Goal: Information Seeking & Learning: Learn about a topic

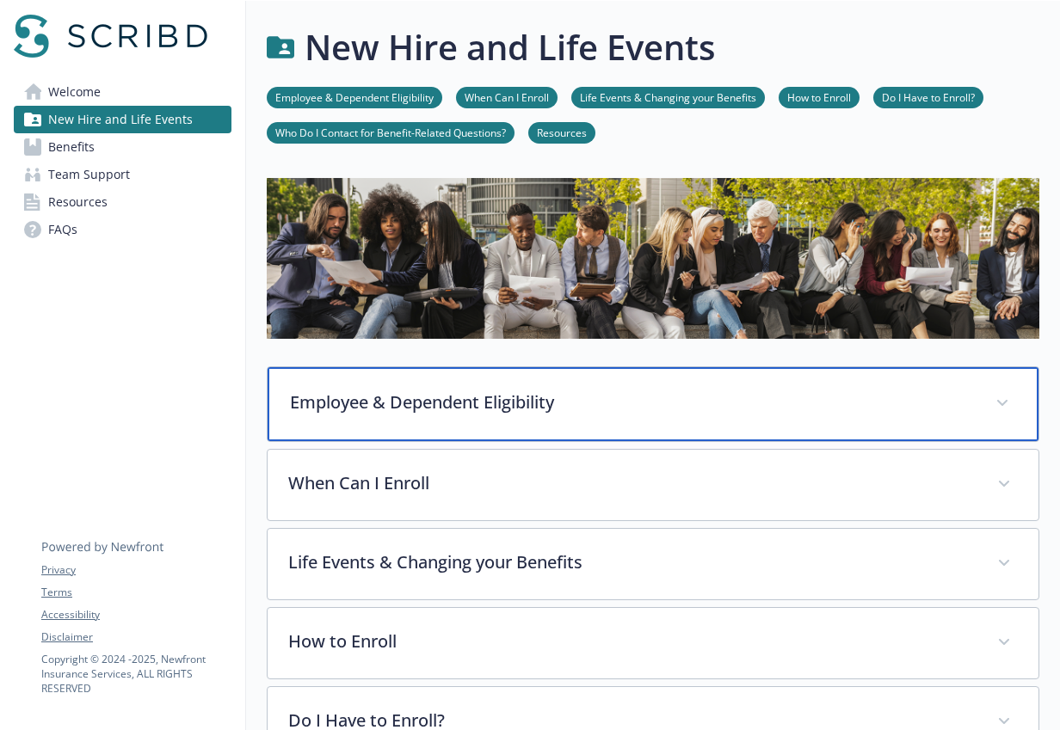
click at [311, 430] on div "Employee & Dependent Eligibility" at bounding box center [653, 404] width 771 height 74
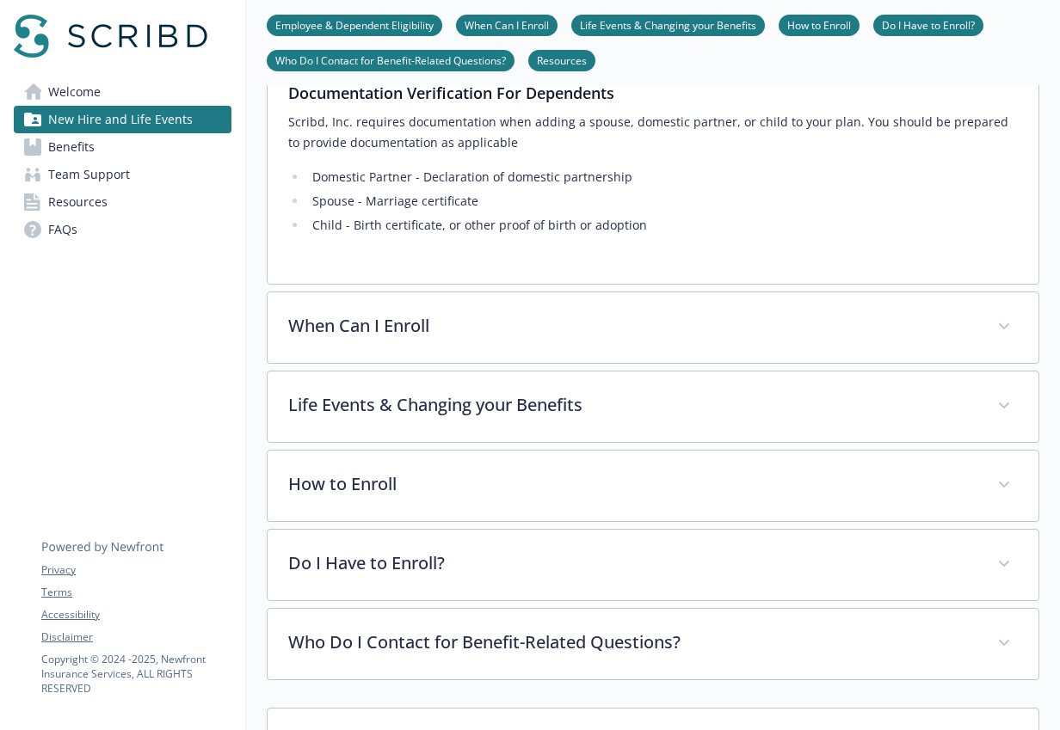
scroll to position [1467, 0]
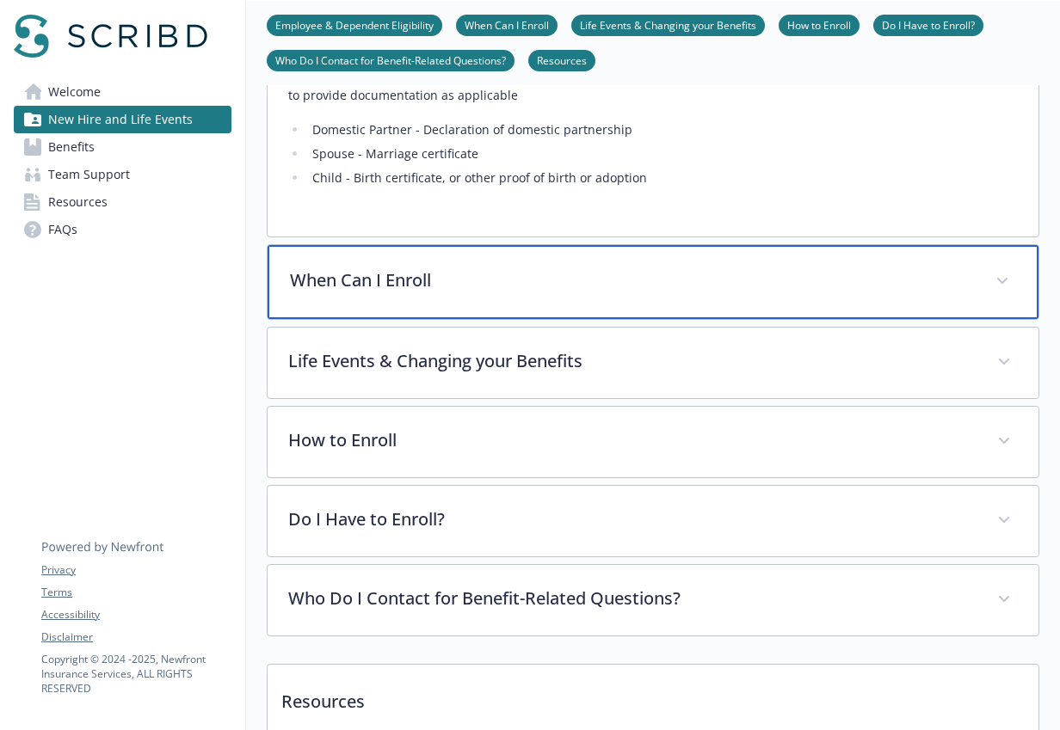
click at [314, 245] on div "When Can I Enroll" at bounding box center [653, 282] width 771 height 74
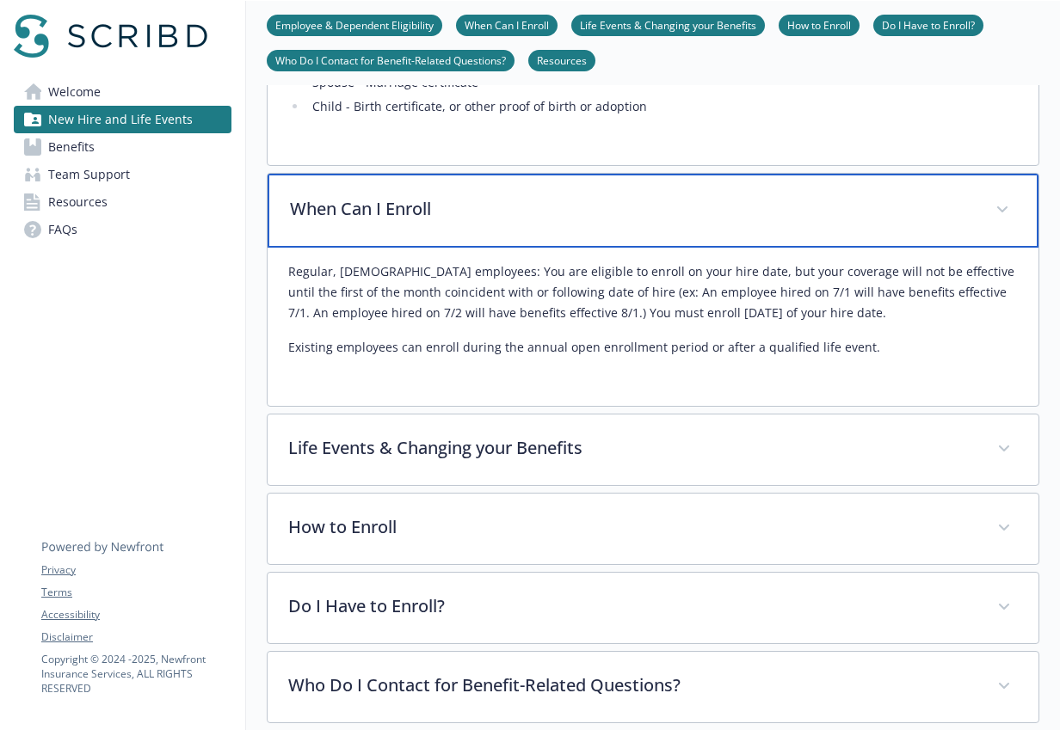
scroll to position [1559, 0]
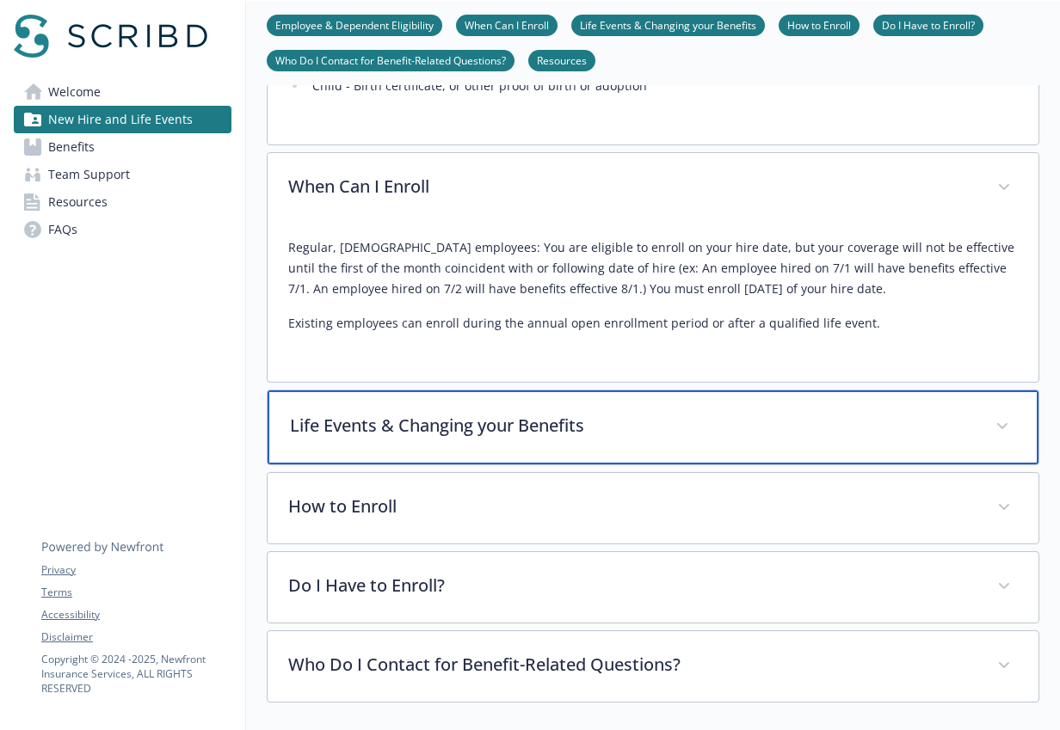
click at [305, 413] on p "Life Events & Changing your Benefits" at bounding box center [632, 426] width 685 height 26
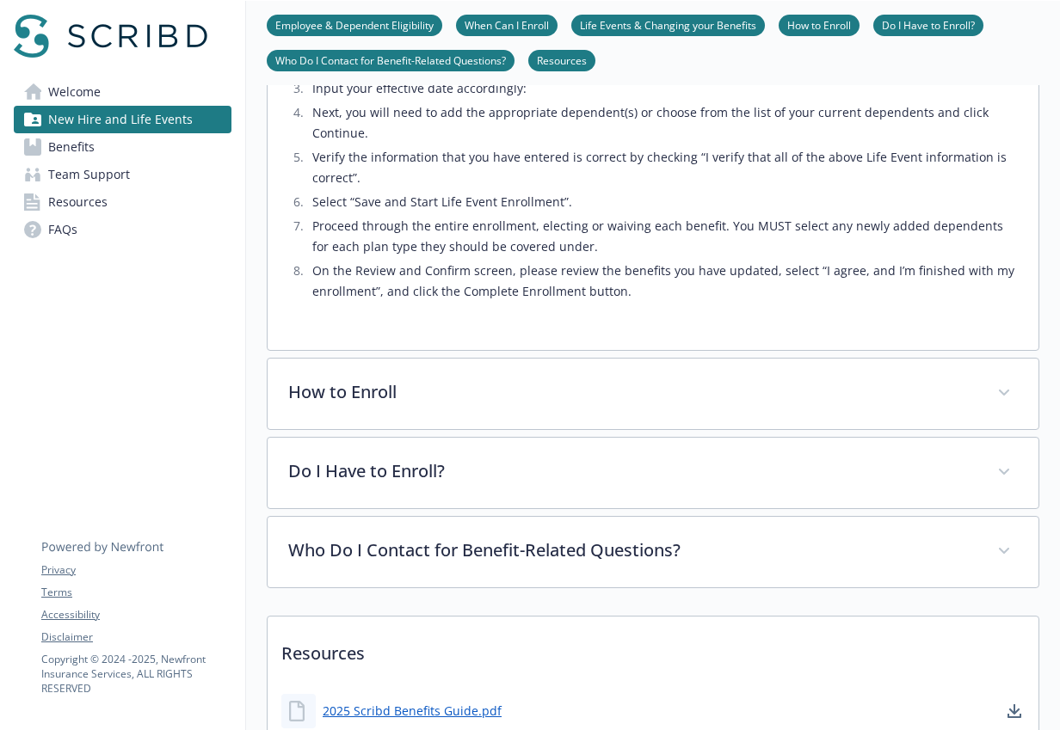
scroll to position [2490, 0]
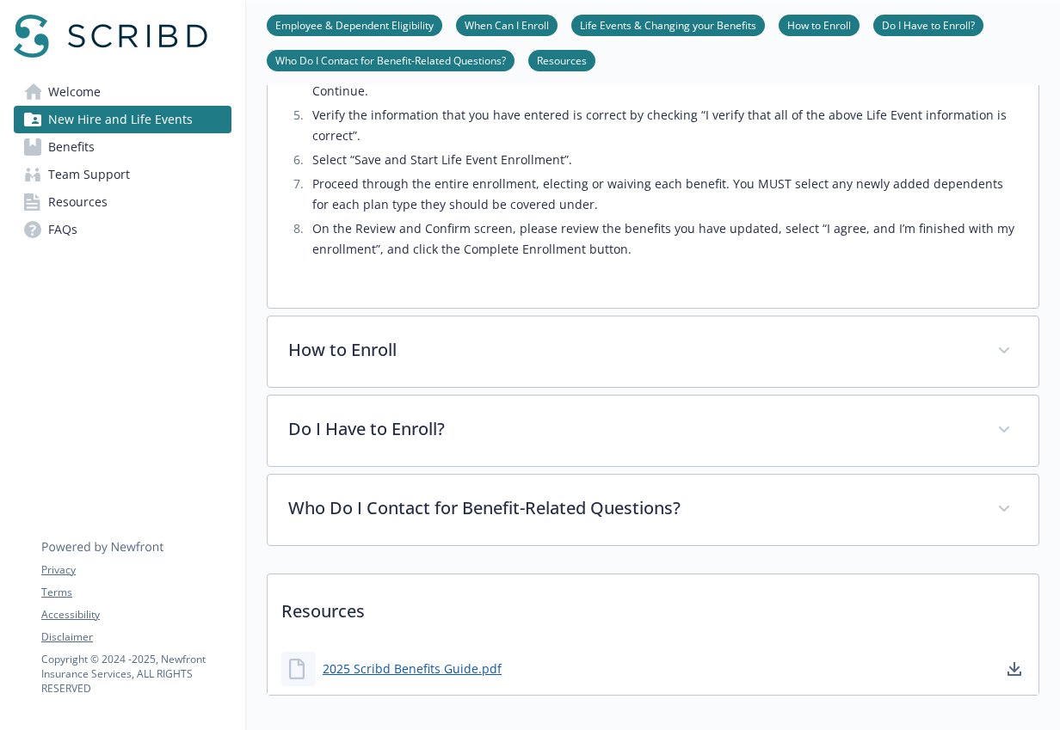
click at [59, 150] on span "Benefits" at bounding box center [71, 147] width 46 height 28
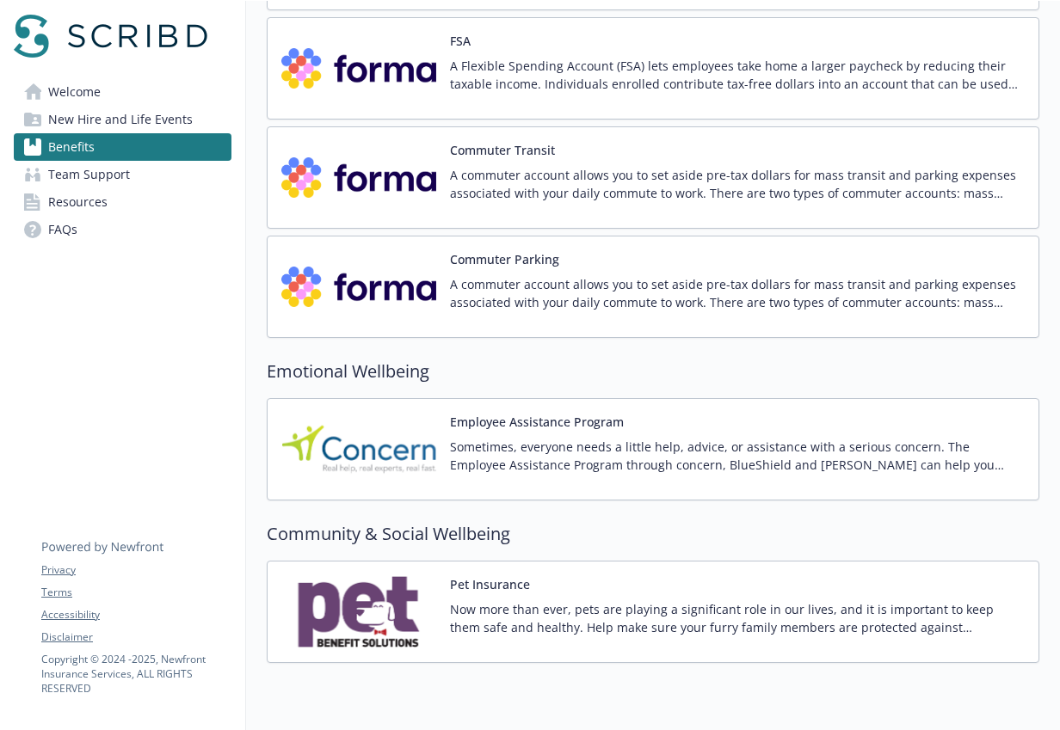
scroll to position [2626, 0]
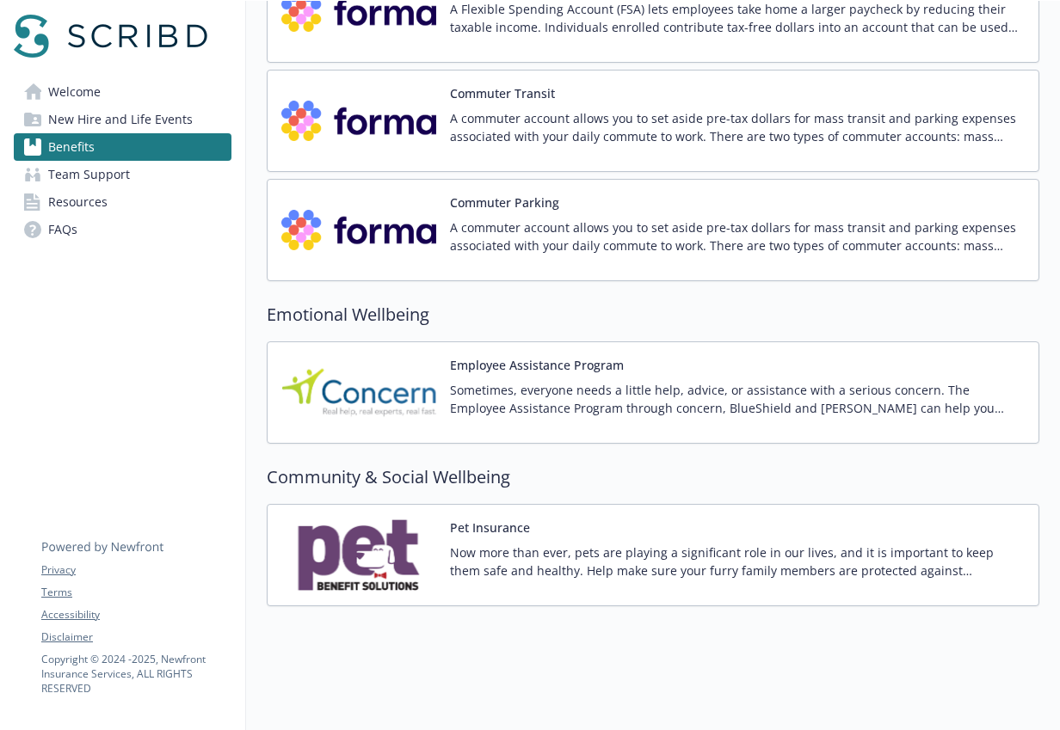
click at [384, 358] on img at bounding box center [358, 392] width 155 height 73
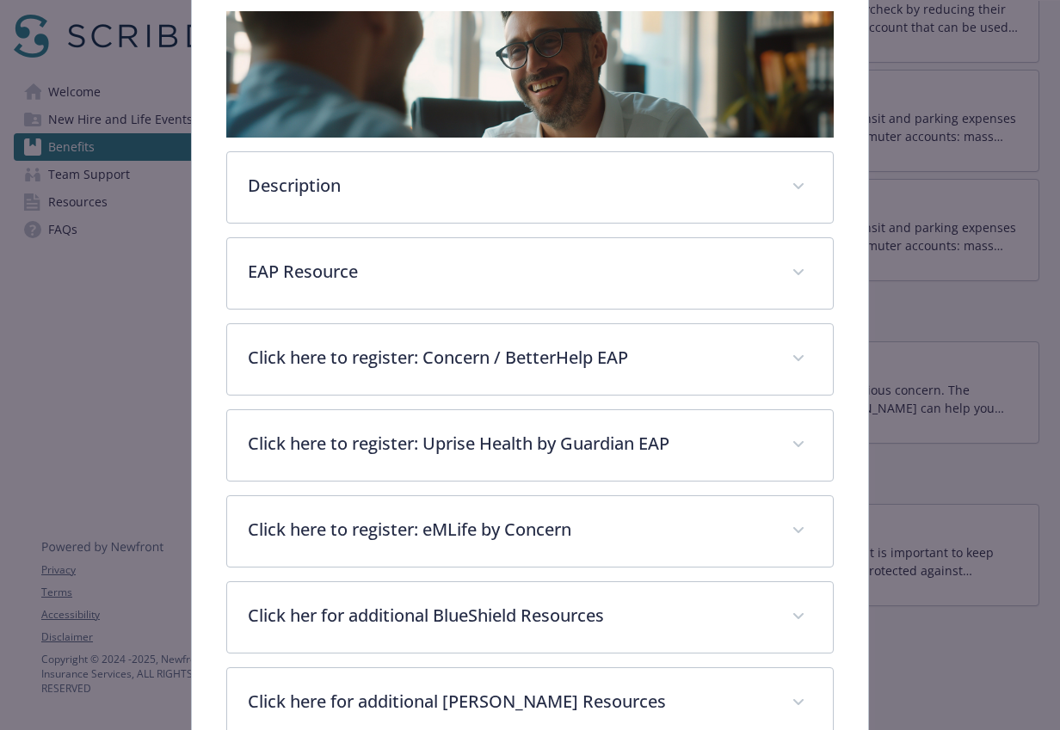
scroll to position [296, 0]
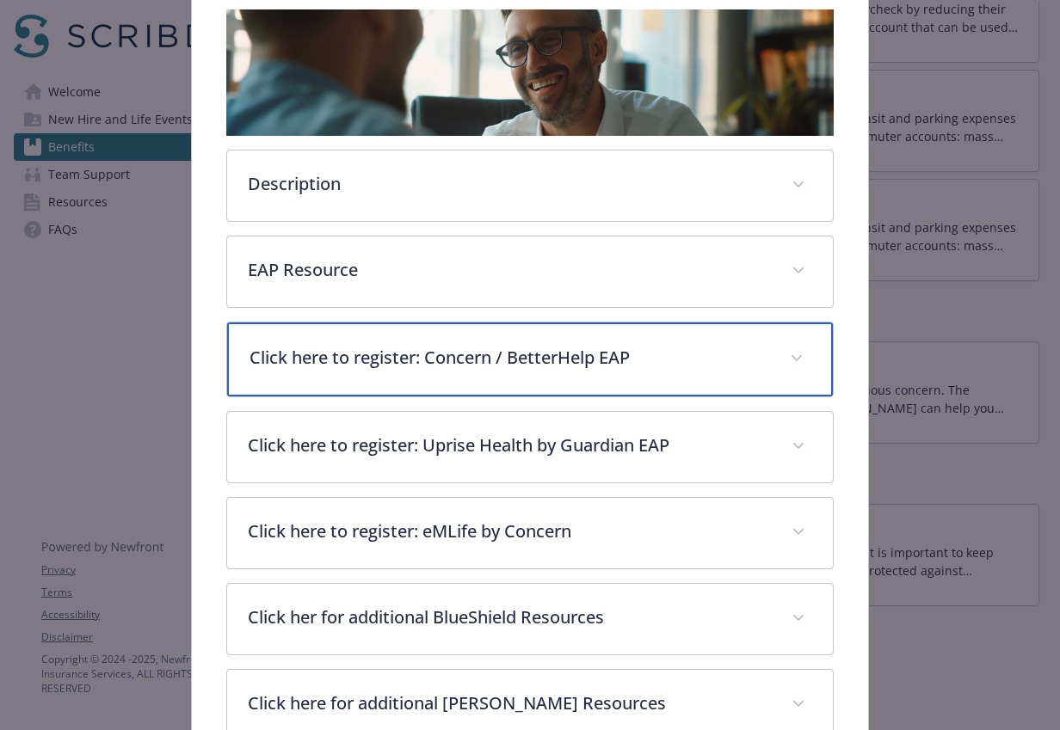
click at [356, 361] on p "Click here to register: Concern / BetterHelp EAP" at bounding box center [509, 358] width 520 height 26
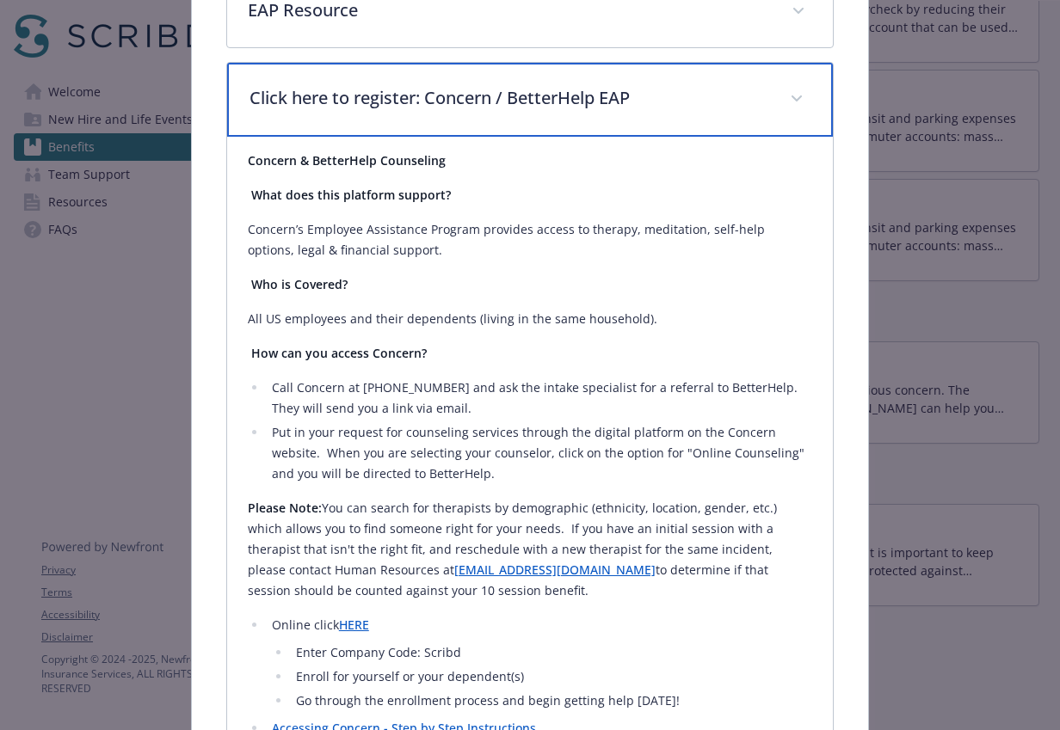
scroll to position [558, 0]
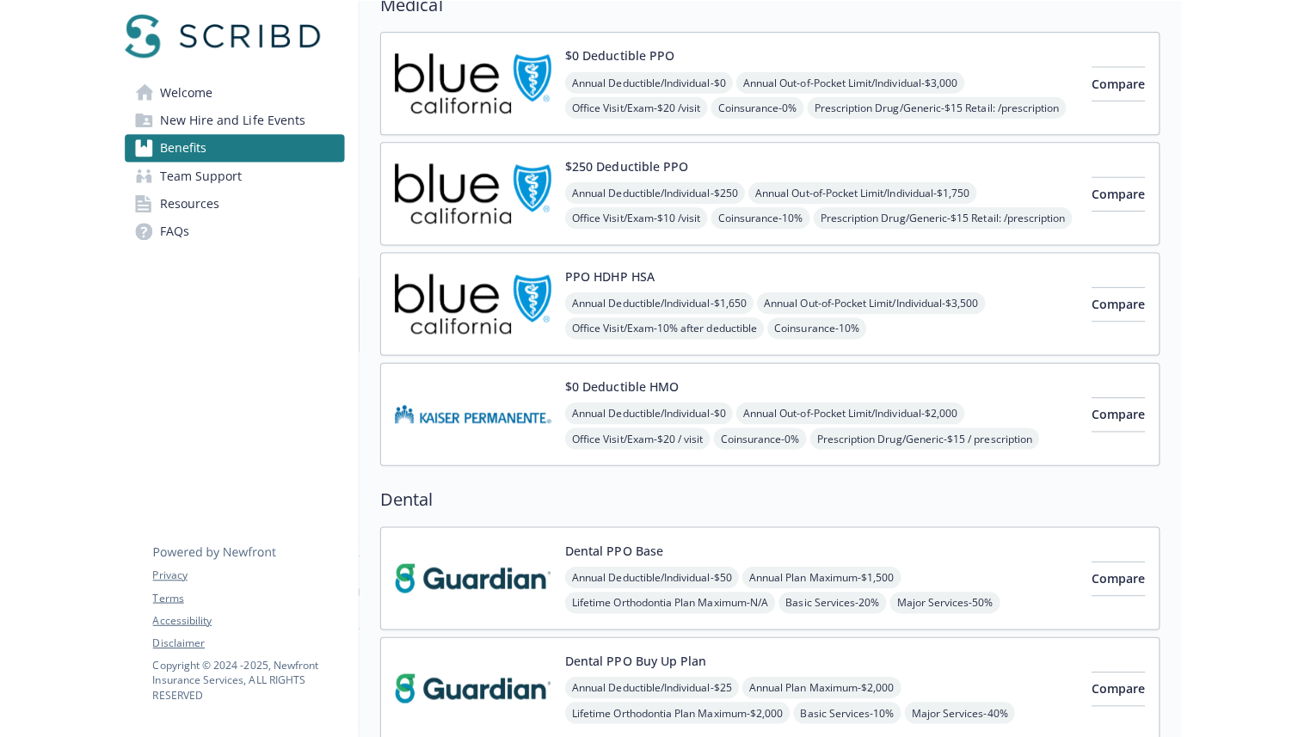
scroll to position [40, 0]
